Goal: Information Seeking & Learning: Learn about a topic

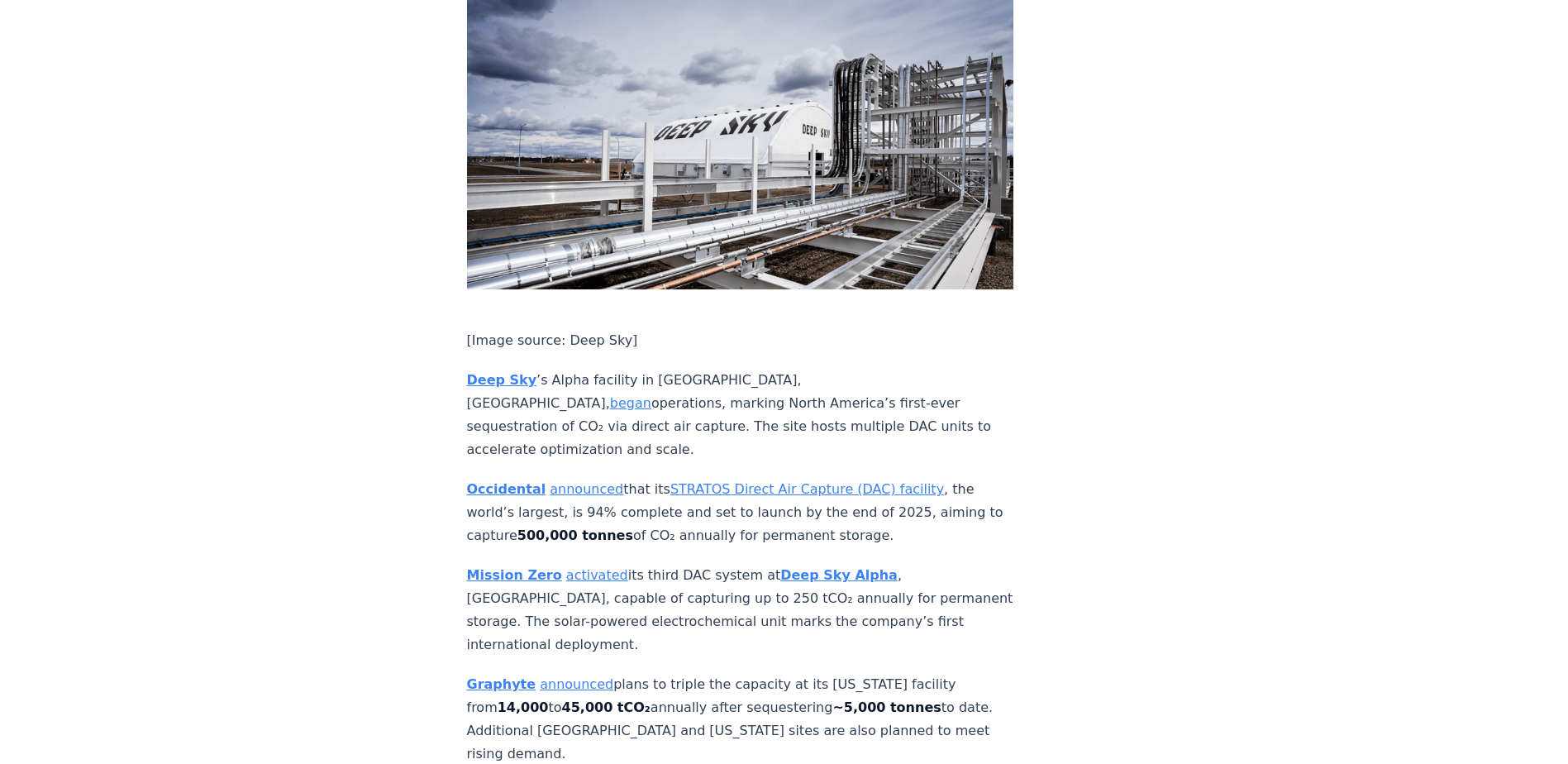
scroll to position [2756, 0]
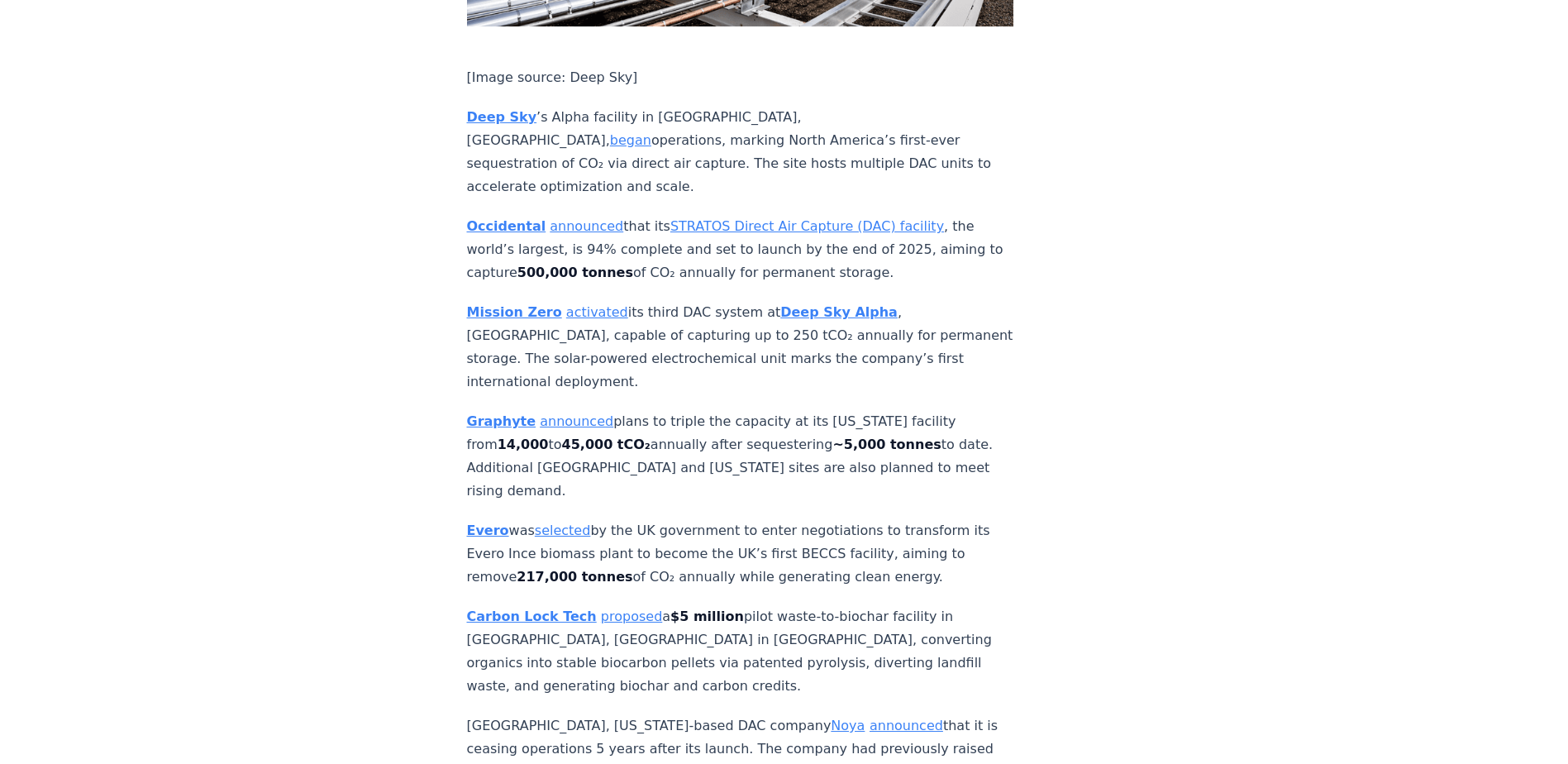
scroll to position [3033, 0]
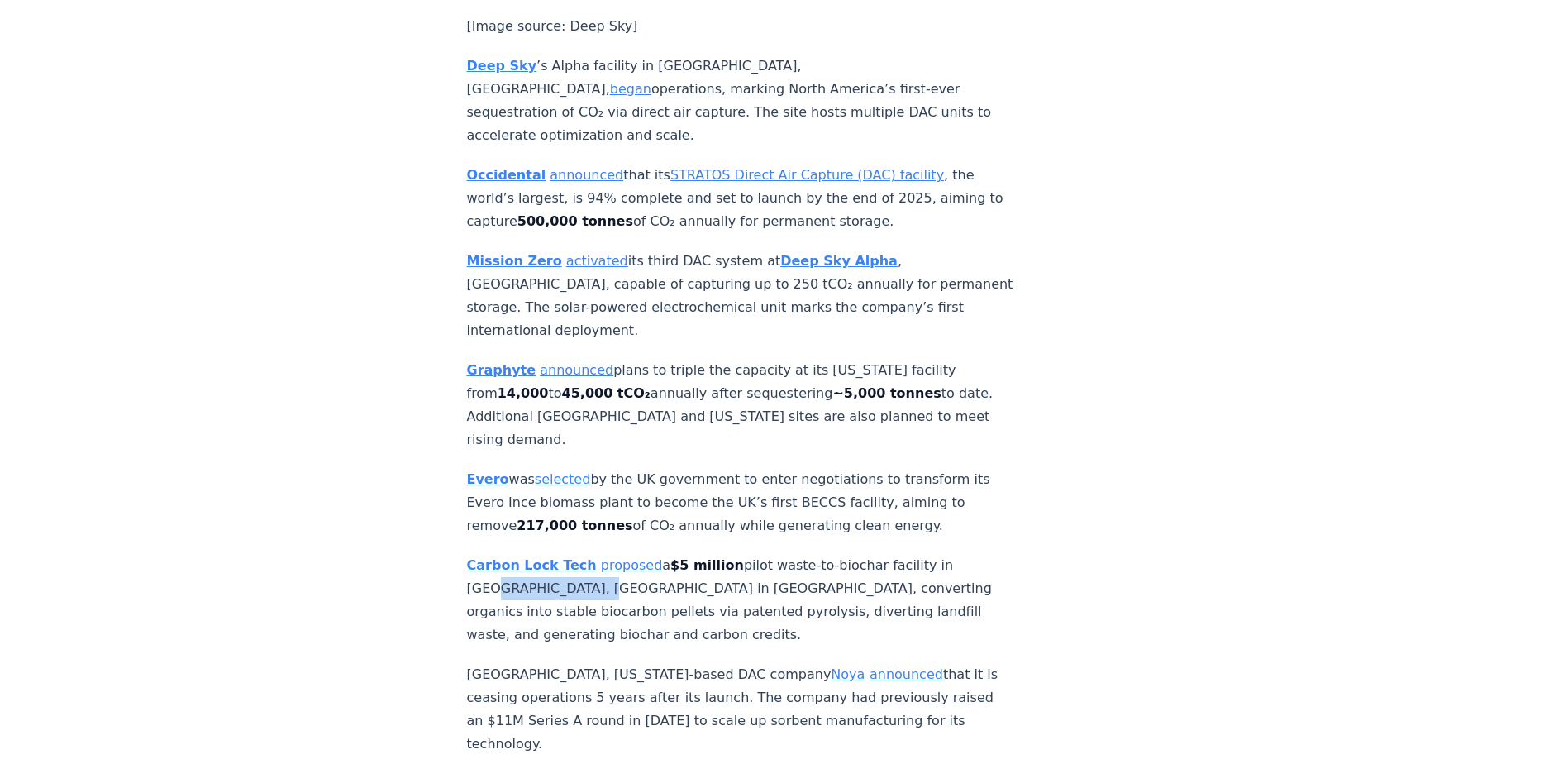
drag, startPoint x: 483, startPoint y: 416, endPoint x: 584, endPoint y: 421, distance: 101.1
click at [584, 554] on p "Carbon Lock Tech proposed a $5 million pilot waste-to-biochar facility in Ritch…" at bounding box center [740, 600] width 547 height 93
drag, startPoint x: 584, startPoint y: 421, endPoint x: 489, endPoint y: 460, distance: 102.7
click at [489, 554] on p "Carbon Lock Tech proposed a $5 million pilot waste-to-biochar facility in Ritch…" at bounding box center [740, 600] width 547 height 93
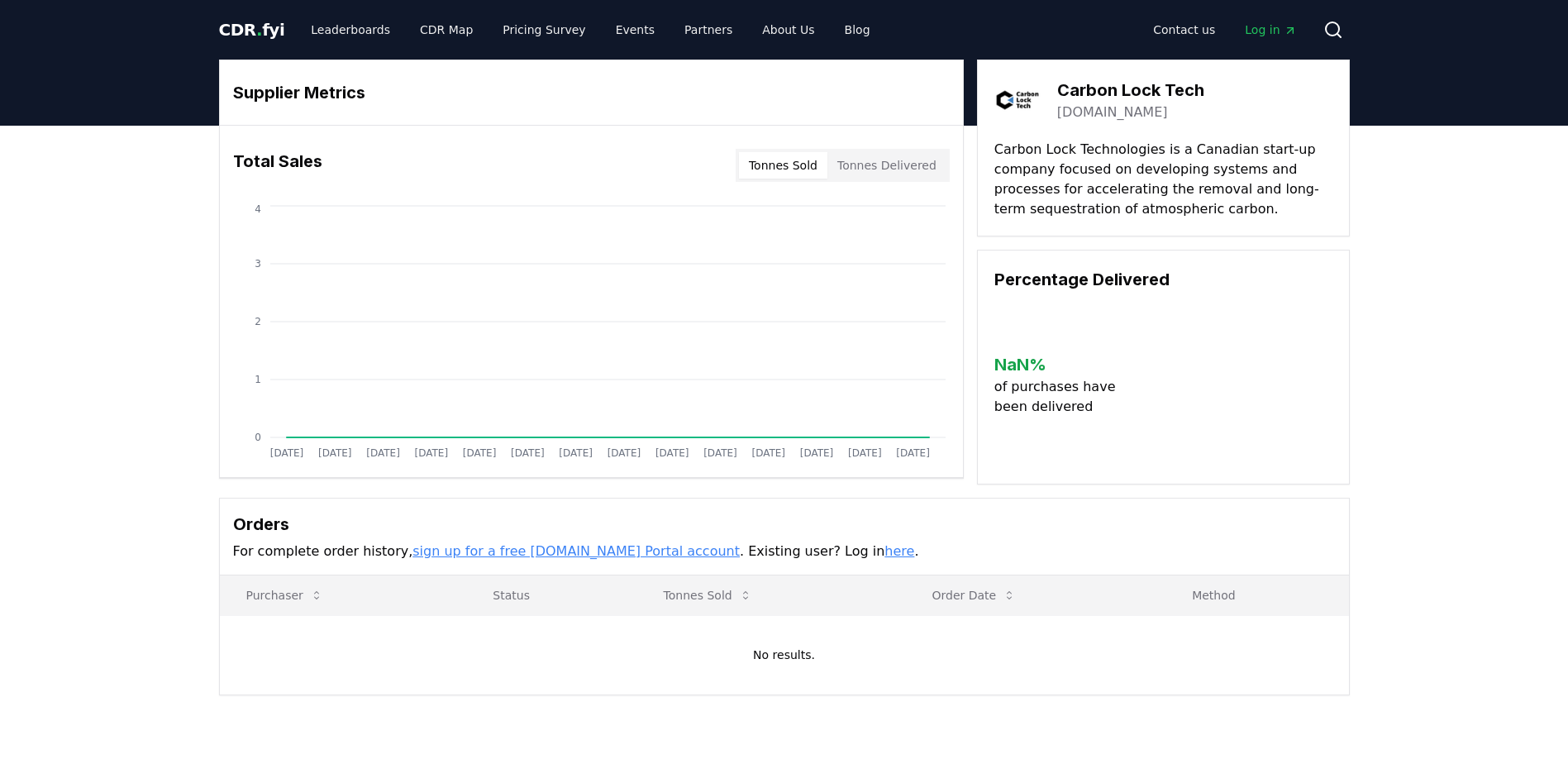
click at [1100, 111] on link "[DOMAIN_NAME]" at bounding box center [1112, 112] width 111 height 20
